Goal: Entertainment & Leisure: Browse casually

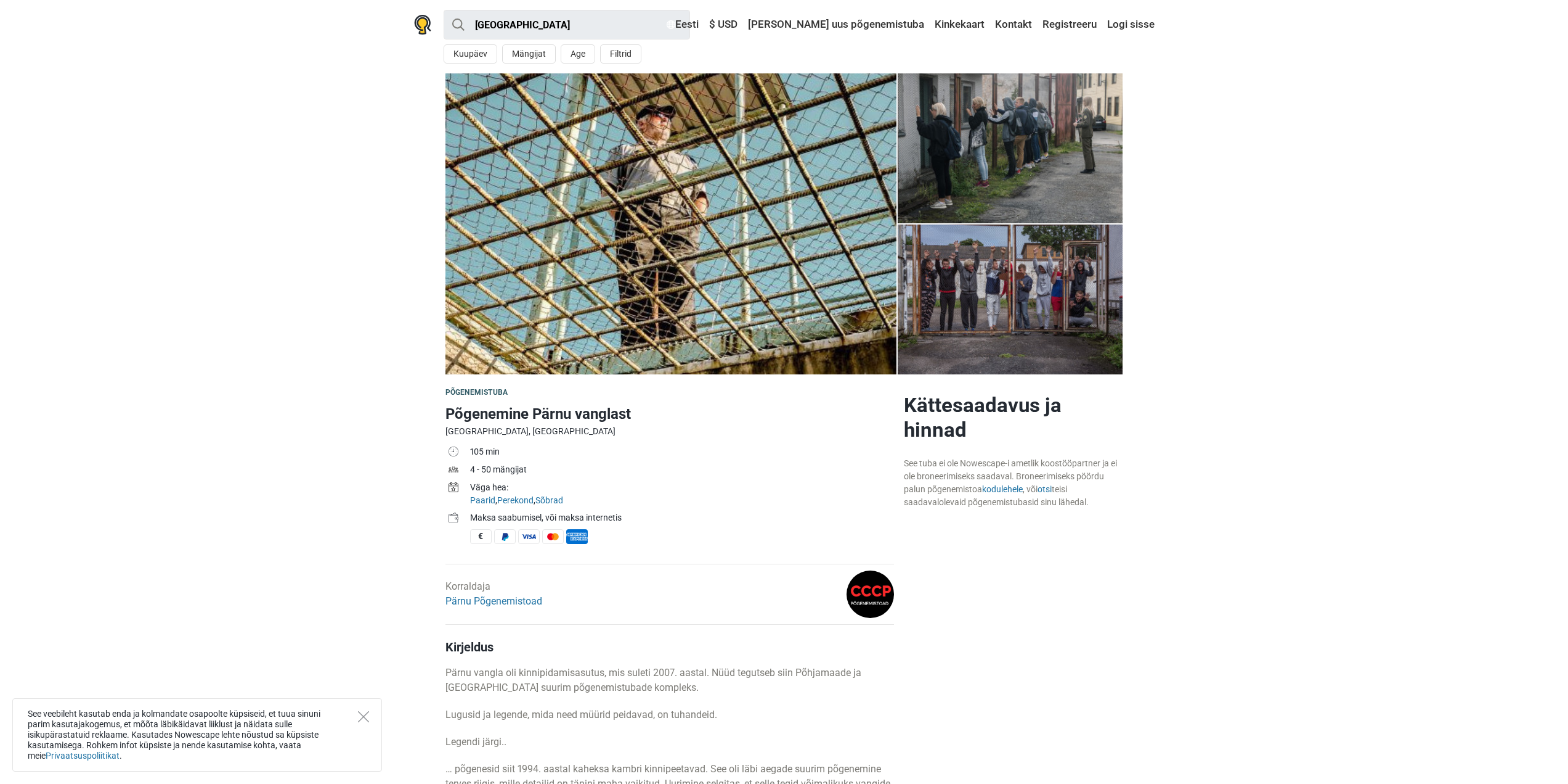
click at [805, 166] on img at bounding box center [671, 224] width 451 height 301
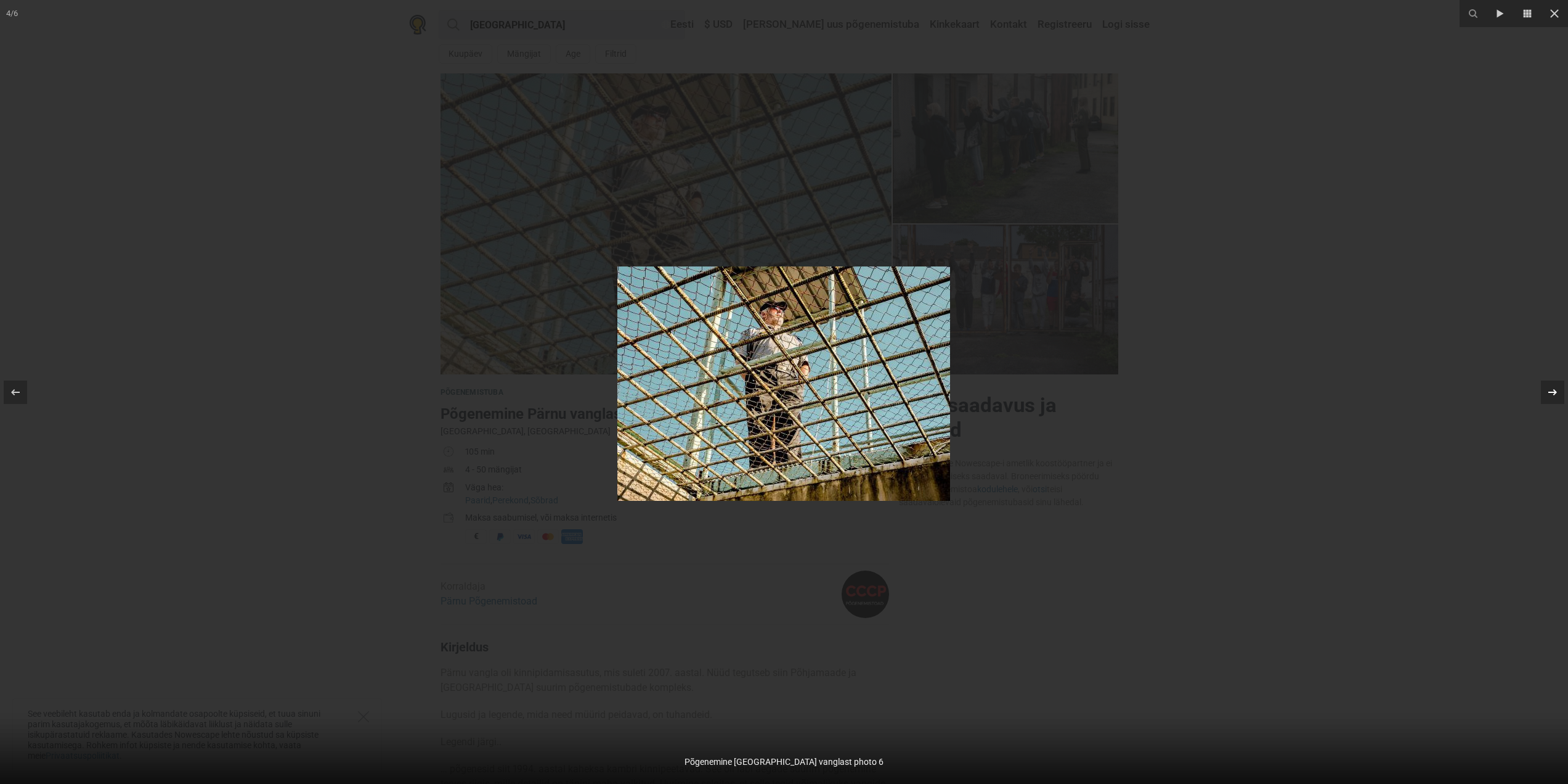
click at [1544, 389] on div at bounding box center [1553, 391] width 23 height 23
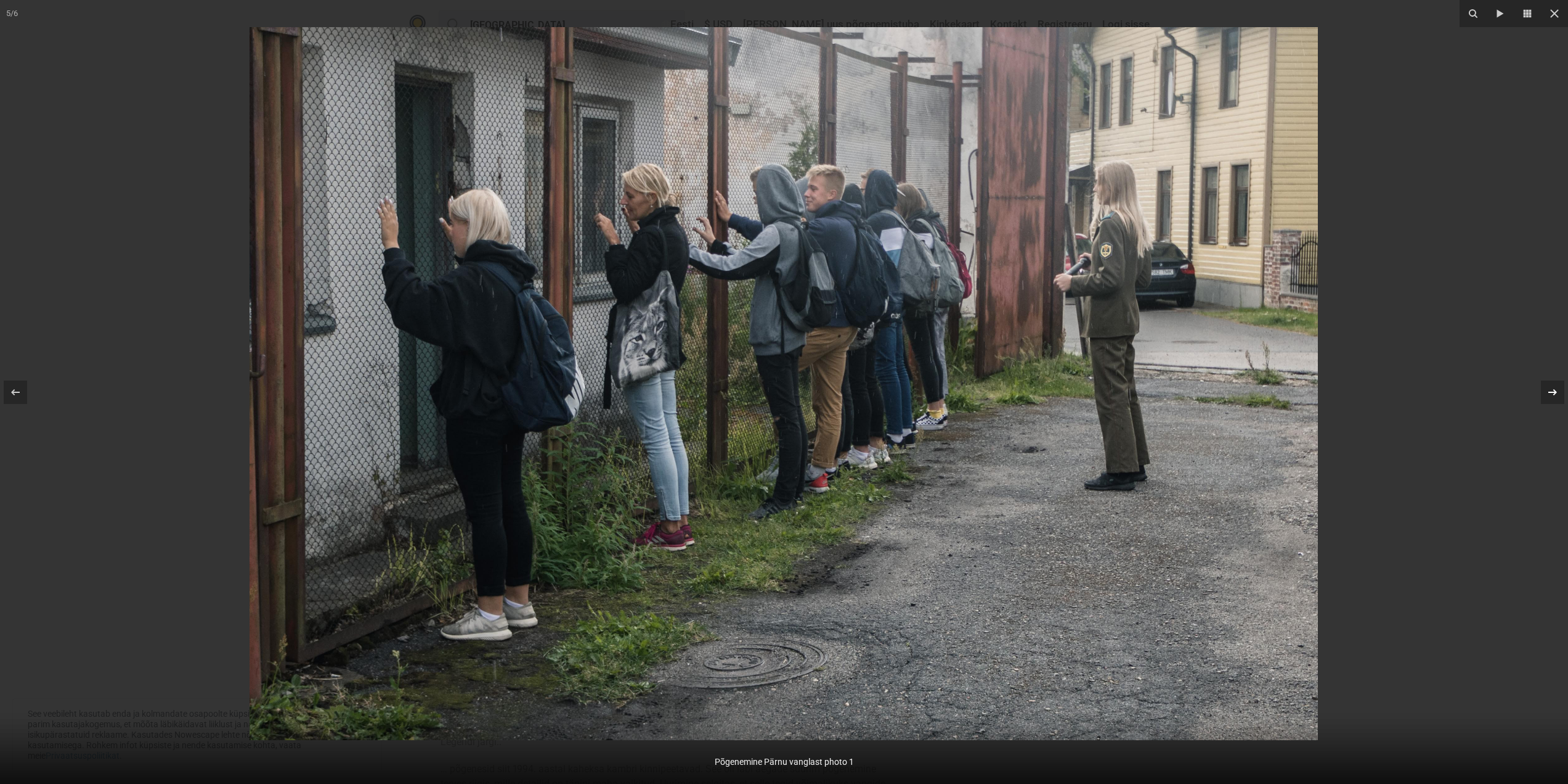
click at [1544, 389] on div at bounding box center [1553, 391] width 23 height 23
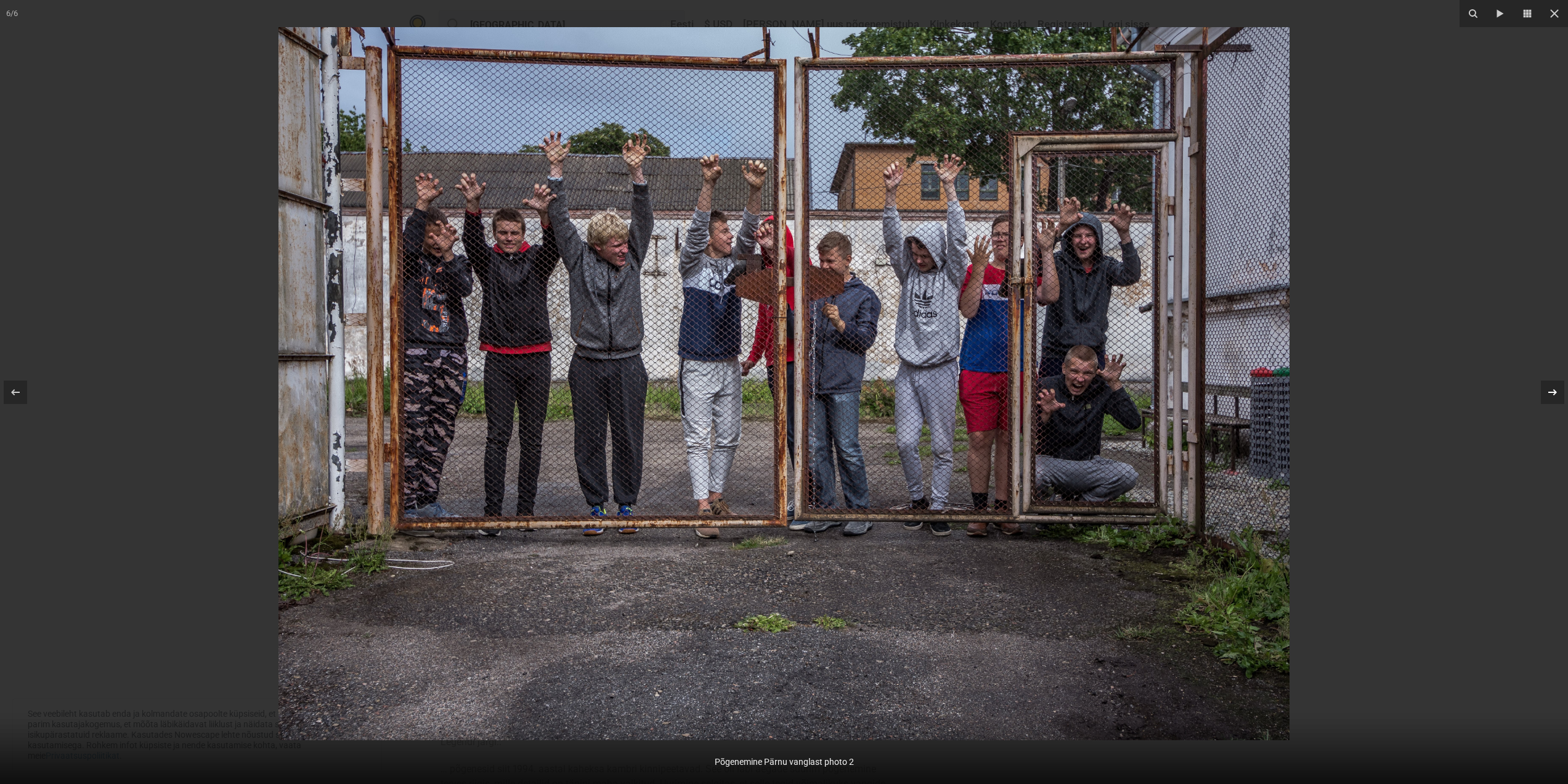
click at [1544, 389] on div at bounding box center [1553, 391] width 23 height 23
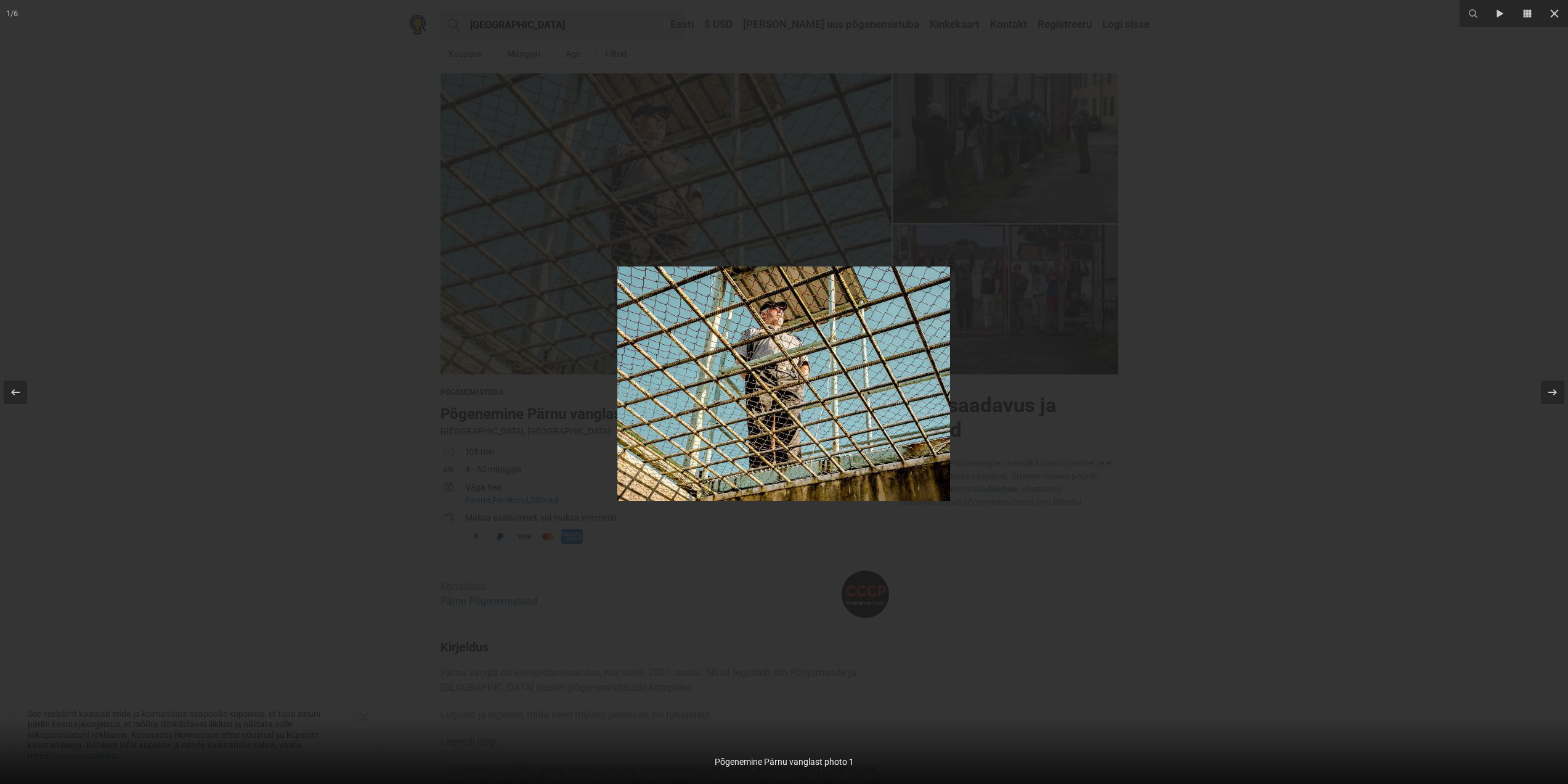
click at [1419, 330] on div at bounding box center [784, 392] width 1568 height 784
